Goal: Task Accomplishment & Management: Use online tool/utility

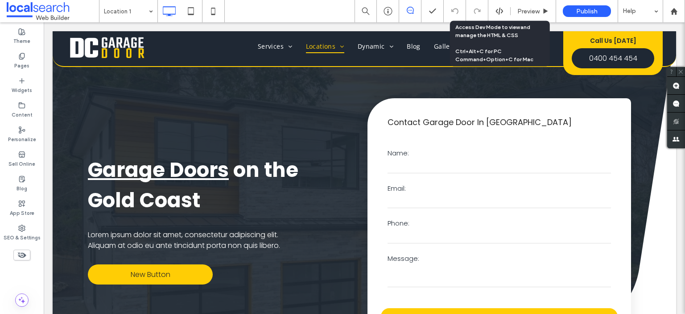
click at [497, 13] on icon at bounding box center [500, 11] width 8 height 8
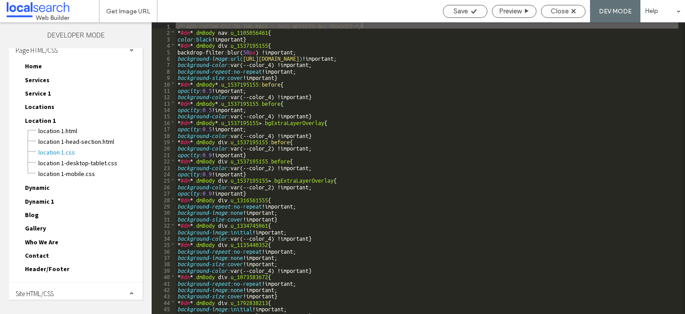
click at [32, 289] on span "Site HTML/CSS" at bounding box center [35, 293] width 38 height 8
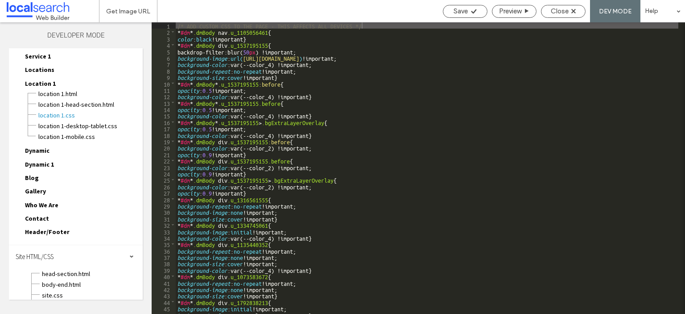
scroll to position [78, 0]
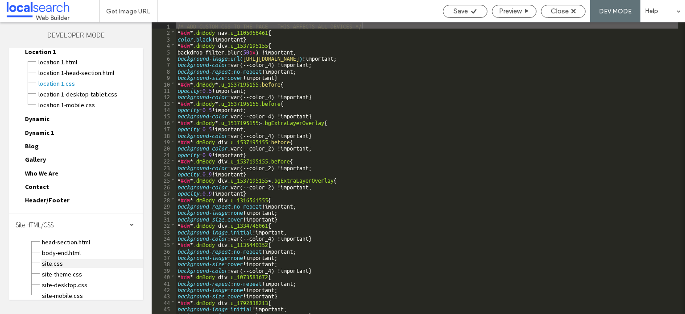
click at [55, 259] on span "site.css" at bounding box center [91, 263] width 101 height 9
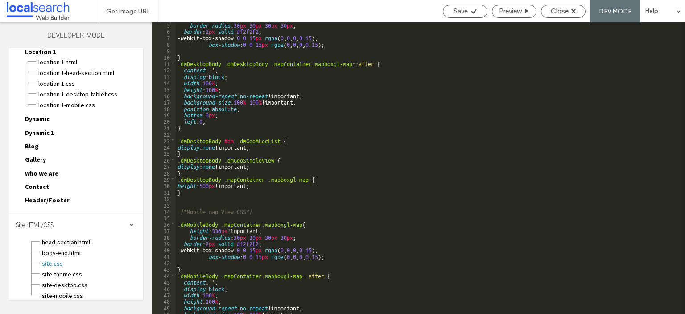
scroll to position [80, 0]
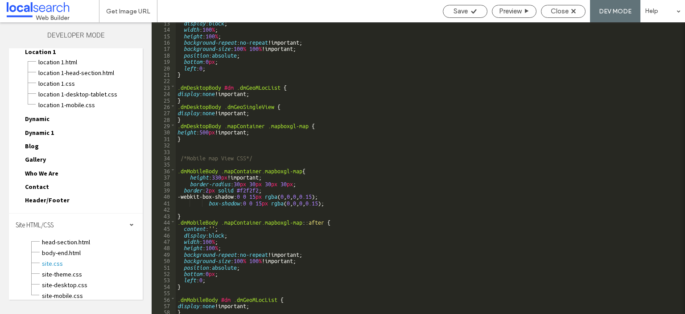
click at [418, 135] on div "display : block ; width : 100 % ; height : 100 % ; background-repeat : no-repea…" at bounding box center [427, 171] width 503 height 304
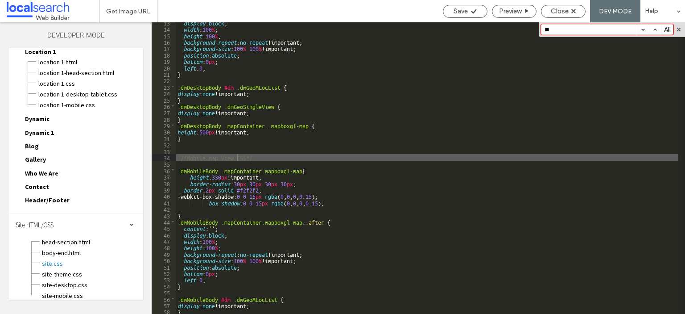
type input "*"
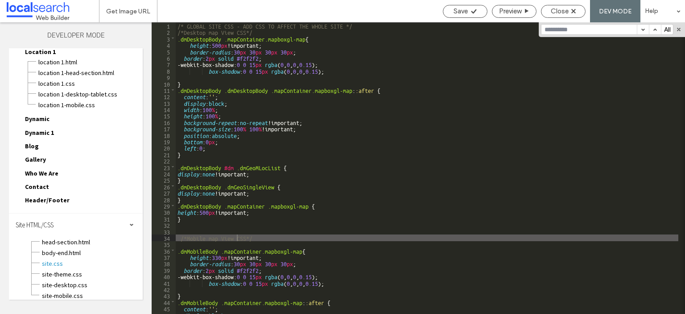
scroll to position [0, 0]
click at [551, 16] on div "Close" at bounding box center [563, 11] width 45 height 13
click at [551, 13] on span "Close" at bounding box center [560, 11] width 18 height 8
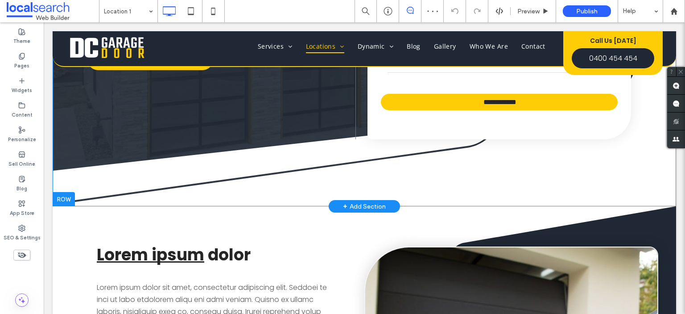
scroll to position [134, 0]
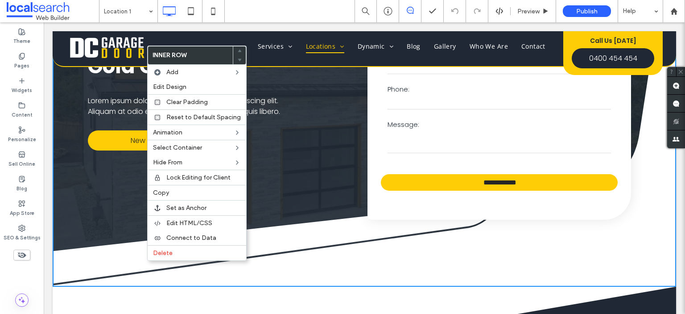
click at [112, 251] on div "**********" at bounding box center [365, 91] width 624 height 389
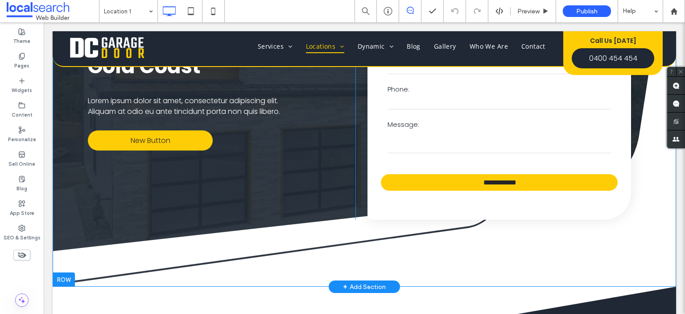
click at [110, 262] on div "**********" at bounding box center [365, 91] width 624 height 389
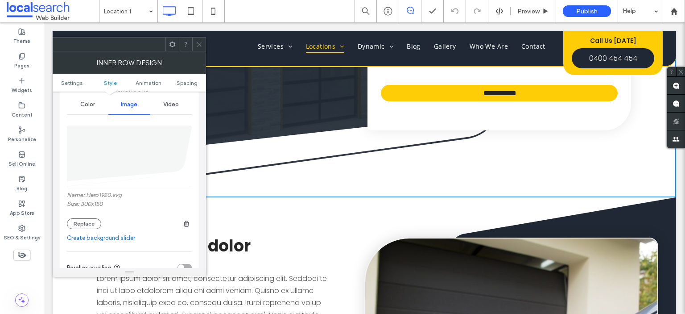
scroll to position [89, 0]
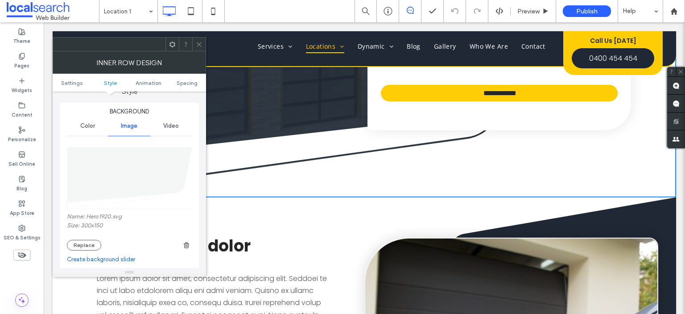
click at [154, 166] on img at bounding box center [130, 178] width 126 height 62
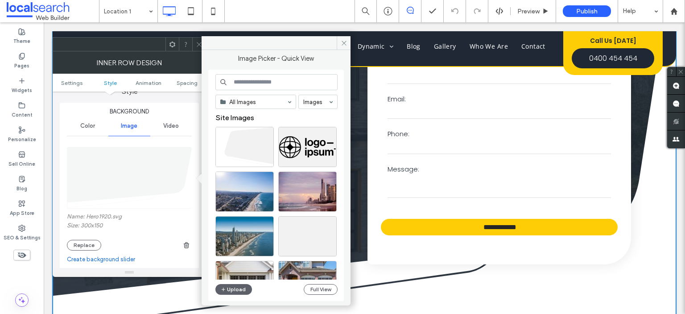
scroll to position [134, 0]
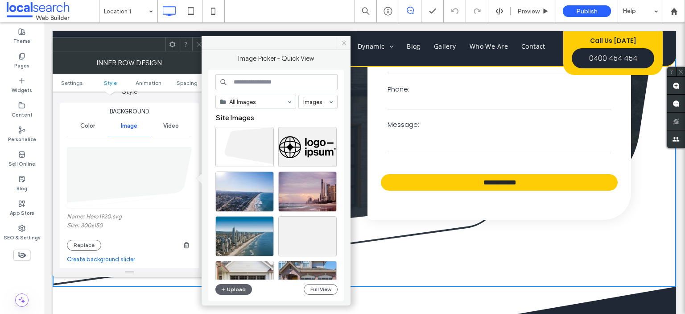
click at [346, 43] on icon at bounding box center [344, 43] width 7 height 7
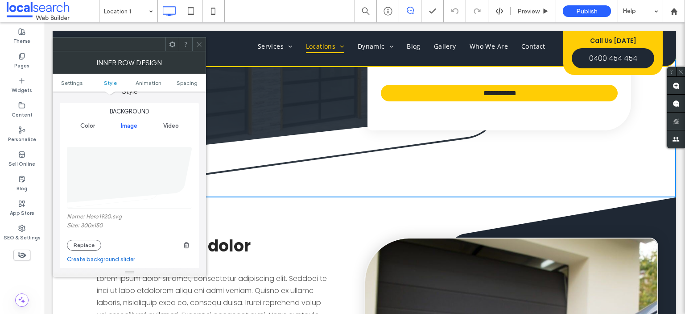
click at [199, 41] on icon at bounding box center [199, 44] width 7 height 7
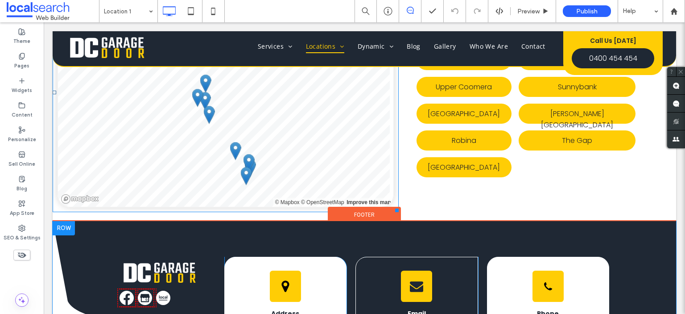
scroll to position [2632, 0]
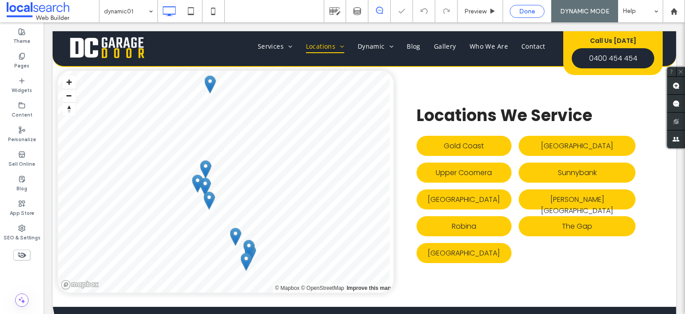
click at [518, 12] on div "Done" at bounding box center [527, 12] width 34 height 8
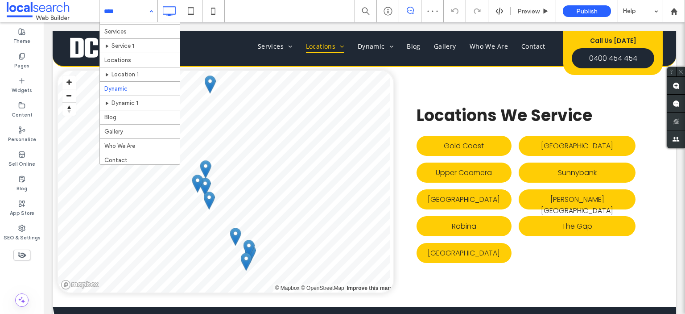
scroll to position [18, 0]
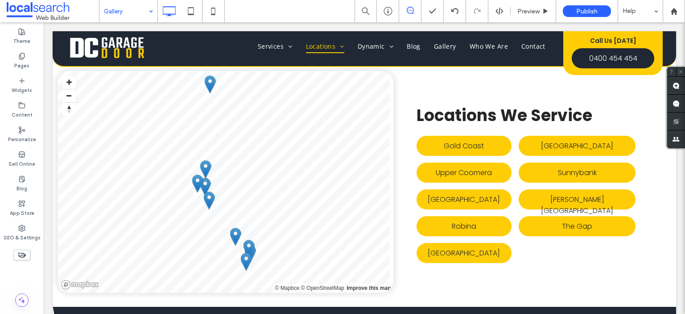
click at [412, 8] on icon at bounding box center [410, 10] width 7 height 7
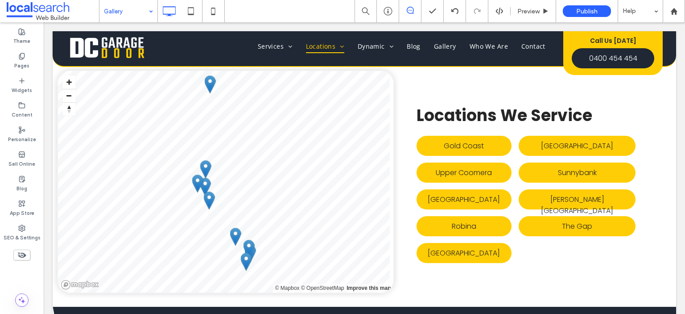
click at [410, 12] on icon at bounding box center [410, 10] width 7 height 7
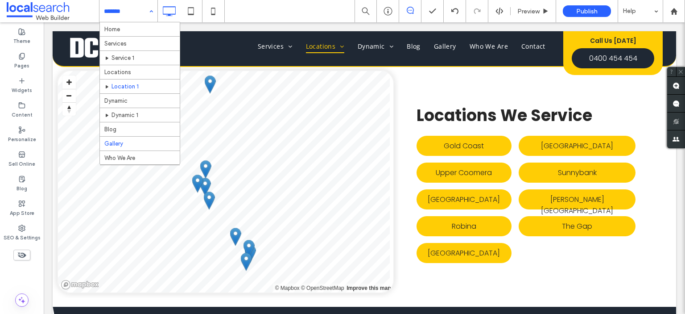
scroll to position [18, 0]
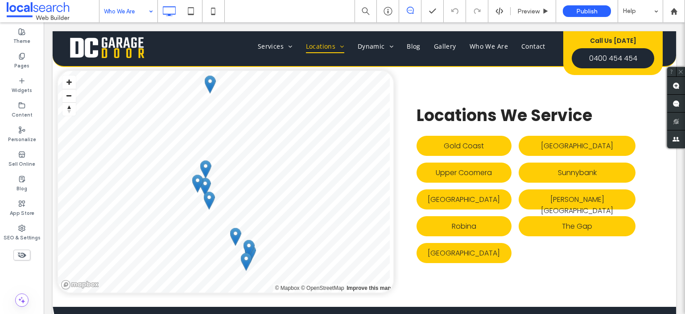
click at [109, 16] on input at bounding box center [126, 11] width 45 height 22
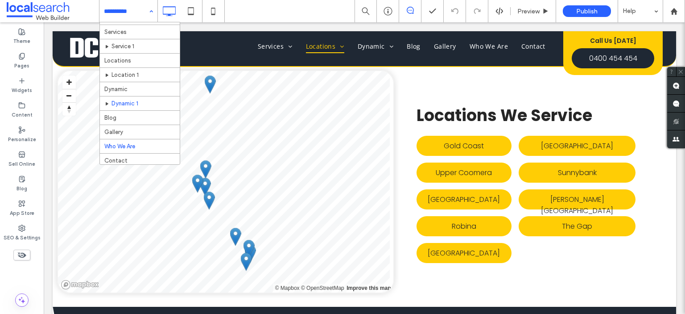
scroll to position [18, 0]
